Goal: Entertainment & Leisure: Consume media (video, audio)

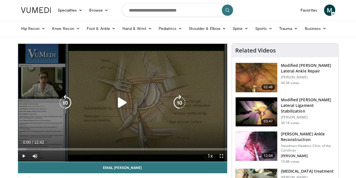
click at [133, 78] on div "10 seconds Tap to unmute" at bounding box center [122, 103] width 209 height 118
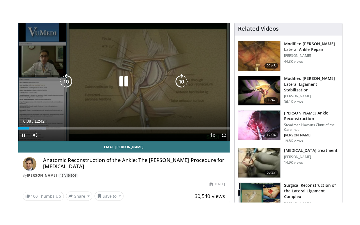
scroll to position [45, 0]
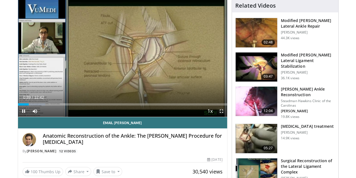
click at [227, 117] on span "Video Player" at bounding box center [221, 110] width 11 height 11
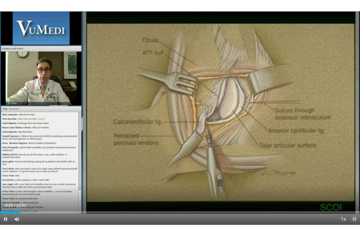
click at [356, 177] on span "Video Player" at bounding box center [354, 219] width 11 height 11
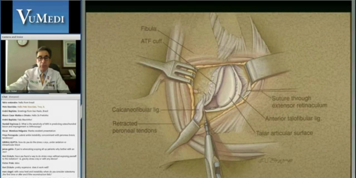
scroll to position [16, 0]
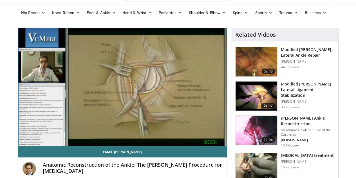
click at [149, 130] on div "10 seconds Tap to unmute" at bounding box center [122, 87] width 209 height 118
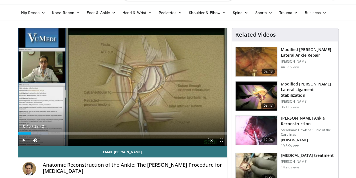
click at [149, 130] on div "10 seconds Tap to unmute" at bounding box center [122, 87] width 209 height 118
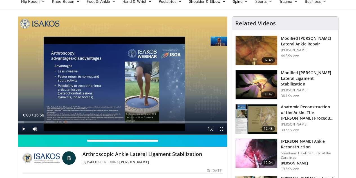
scroll to position [23, 0]
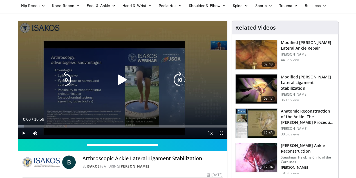
click at [141, 85] on div "Video Player" at bounding box center [123, 79] width 126 height 11
click at [122, 84] on icon "Video Player" at bounding box center [123, 80] width 16 height 16
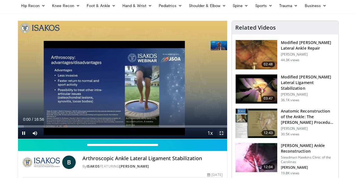
click at [227, 139] on span "Video Player" at bounding box center [221, 132] width 11 height 11
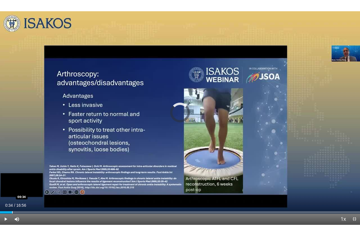
click at [12, 177] on div "Loaded : 2.95% 00:34 00:34" at bounding box center [180, 210] width 360 height 5
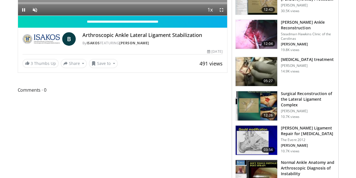
scroll to position [23, 0]
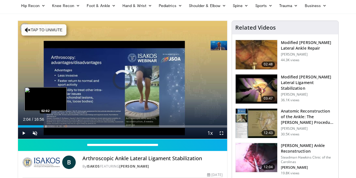
click at [46, 127] on div "Progress Bar" at bounding box center [46, 126] width 1 height 2
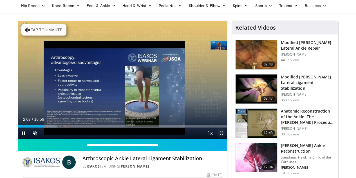
click at [227, 139] on span "Video Player" at bounding box center [221, 132] width 11 height 11
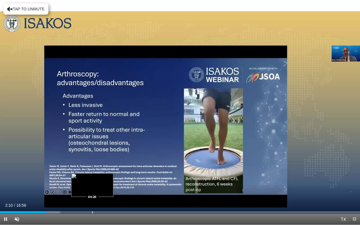
click at [92, 177] on div "Progress Bar" at bounding box center [92, 212] width 1 height 2
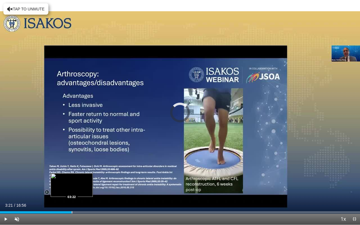
click at [72, 177] on div "Loaded : 0.00% 03:21 03:22" at bounding box center [180, 210] width 360 height 5
click at [61, 177] on div "Loaded : 26.34% 03:23 02:53" at bounding box center [180, 210] width 360 height 5
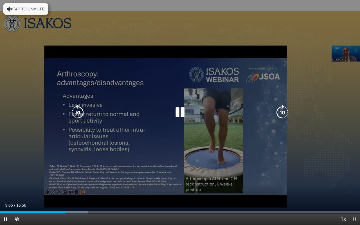
click at [289, 117] on icon "Video Player" at bounding box center [283, 113] width 16 height 16
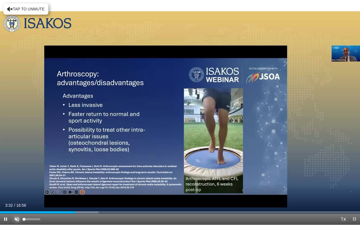
click at [19, 177] on span "Video Player" at bounding box center [16, 219] width 11 height 11
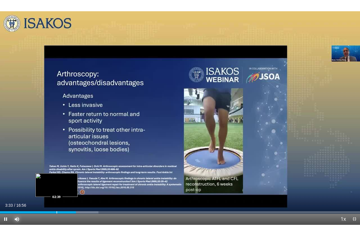
click at [57, 177] on div "Progress Bar" at bounding box center [57, 212] width 1 height 2
click at [68, 177] on div "Progress Bar" at bounding box center [68, 212] width 1 height 2
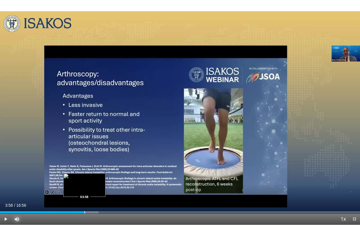
click at [84, 177] on div "Progress Bar" at bounding box center [84, 212] width 1 height 2
click at [80, 177] on div "Progress Bar" at bounding box center [80, 212] width 1 height 2
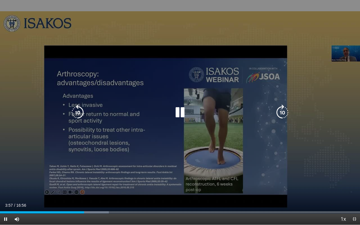
click at [182, 119] on icon "Video Player" at bounding box center [180, 113] width 16 height 16
click at [171, 113] on div "Video Player" at bounding box center [180, 112] width 216 height 11
click at [177, 112] on icon "Video Player" at bounding box center [180, 113] width 16 height 16
click at [283, 111] on icon "Video Player" at bounding box center [283, 113] width 16 height 16
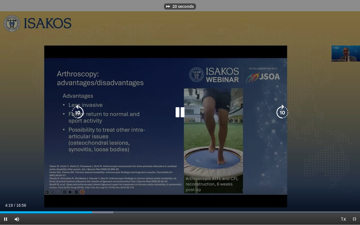
click at [283, 111] on icon "Video Player" at bounding box center [283, 113] width 16 height 16
click at [184, 112] on icon "Video Player" at bounding box center [180, 113] width 16 height 16
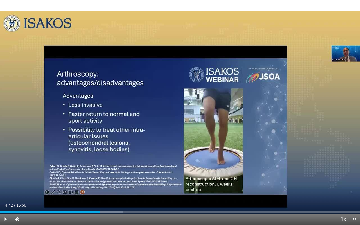
click at [172, 108] on div "40 seconds Tap to unmute" at bounding box center [180, 112] width 360 height 225
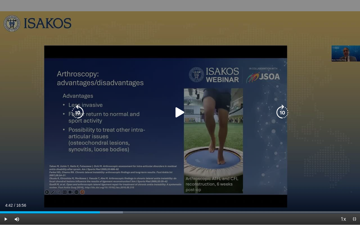
click at [207, 105] on div "40 seconds Tap to unmute" at bounding box center [180, 112] width 360 height 225
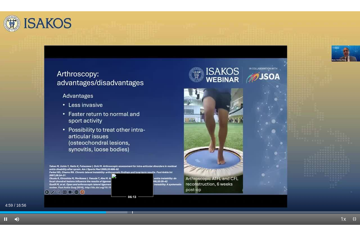
click at [132, 177] on div "Loaded : 35.42% 04:59 06:13" at bounding box center [180, 210] width 360 height 5
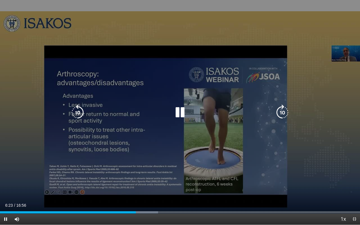
click at [181, 114] on icon "Video Player" at bounding box center [180, 113] width 16 height 16
click at [176, 107] on icon "Video Player" at bounding box center [180, 113] width 16 height 16
click at [280, 115] on icon "Video Player" at bounding box center [283, 113] width 16 height 16
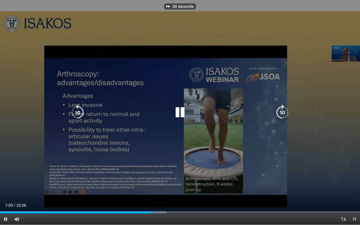
click at [280, 115] on icon "Video Player" at bounding box center [283, 113] width 16 height 16
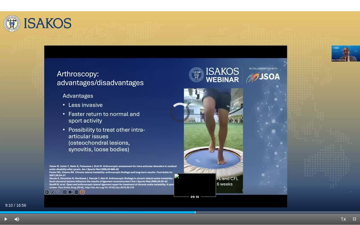
click at [195, 177] on div "Progress Bar" at bounding box center [195, 212] width 1 height 2
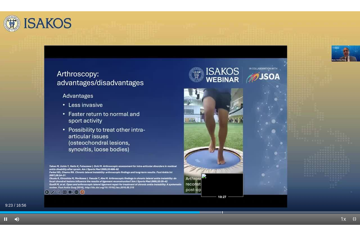
click at [222, 177] on div "Loaded : 61.48% 09:23 10:27" at bounding box center [180, 210] width 360 height 5
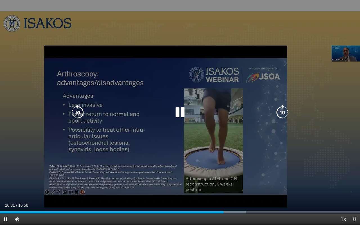
click at [163, 163] on div "40 seconds Tap to unmute" at bounding box center [180, 112] width 360 height 225
click at [239, 147] on div "40 seconds Tap to unmute" at bounding box center [180, 112] width 360 height 225
click at [276, 113] on icon "Video Player" at bounding box center [283, 113] width 16 height 16
click at [285, 114] on icon "Video Player" at bounding box center [283, 113] width 16 height 16
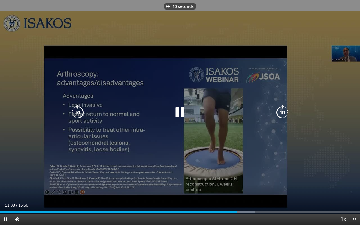
click at [285, 114] on icon "Video Player" at bounding box center [283, 113] width 16 height 16
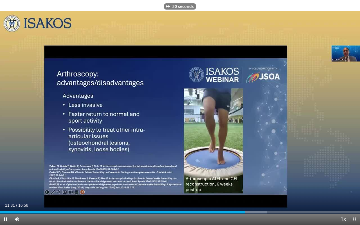
click at [253, 177] on div "Current Time 11:31 / Duration 16:56 Pause Skip Backward Skip Forward Mute 0% Lo…" at bounding box center [180, 219] width 360 height 11
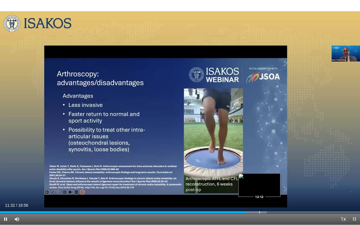
click at [259, 177] on div "Loaded : 74.17% 11:32 12:12" at bounding box center [180, 212] width 360 height 2
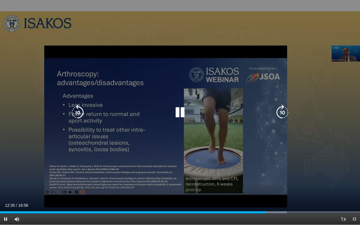
click at [177, 105] on icon "Video Player" at bounding box center [180, 113] width 16 height 16
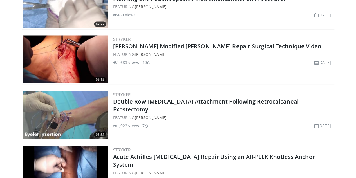
scroll to position [517, 0]
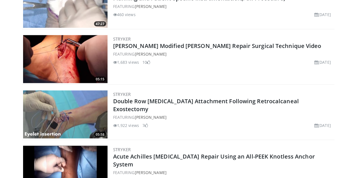
click at [52, 108] on img at bounding box center [65, 114] width 84 height 48
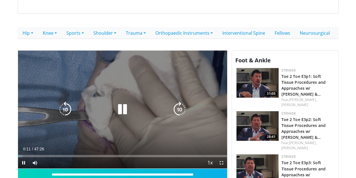
click at [112, 124] on div "10 seconds Tap to unmute" at bounding box center [122, 109] width 209 height 118
click at [126, 105] on div "10 seconds Tap to unmute" at bounding box center [122, 109] width 209 height 118
click at [115, 117] on icon "Video Player" at bounding box center [123, 109] width 16 height 16
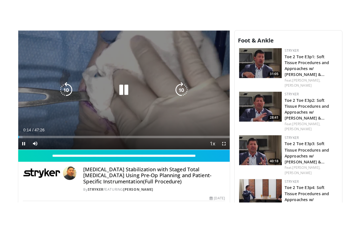
scroll to position [145, 0]
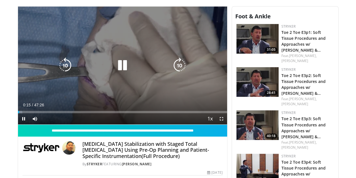
click at [118, 61] on div "10 seconds Tap to unmute" at bounding box center [122, 65] width 209 height 118
click at [116, 70] on icon "Video Player" at bounding box center [123, 65] width 16 height 16
click at [97, 71] on div "Video Player" at bounding box center [123, 65] width 126 height 11
click at [121, 73] on icon "Video Player" at bounding box center [123, 65] width 16 height 16
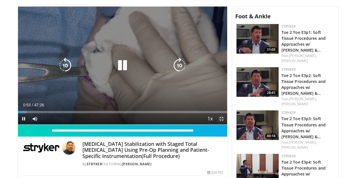
drag, startPoint x: 225, startPoint y: 129, endPoint x: 225, endPoint y: 164, distance: 34.1
click at [225, 124] on span "Video Player" at bounding box center [221, 118] width 11 height 11
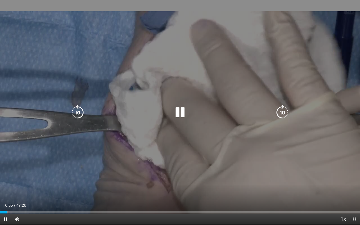
click at [280, 116] on icon "Video Player" at bounding box center [283, 113] width 16 height 16
click at [72, 117] on icon "Video Player" at bounding box center [78, 113] width 16 height 16
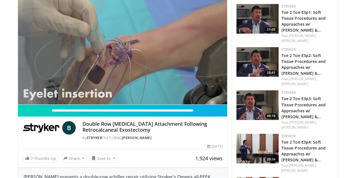
scroll to position [166, 0]
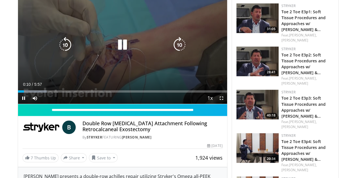
click at [115, 52] on icon "Video Player" at bounding box center [123, 45] width 16 height 16
